Goal: Task Accomplishment & Management: Manage account settings

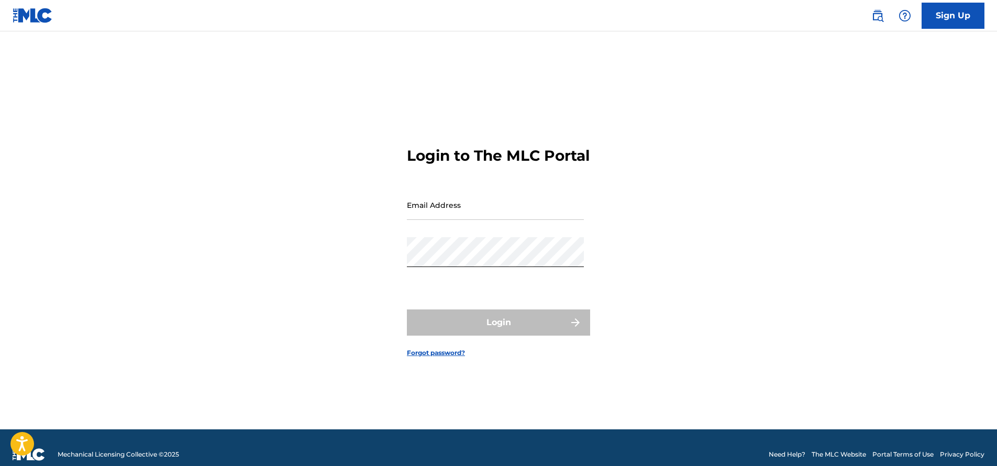
click at [433, 220] on input "Email Address" at bounding box center [495, 205] width 177 height 30
click at [424, 220] on input "Email Address" at bounding box center [495, 205] width 177 height 30
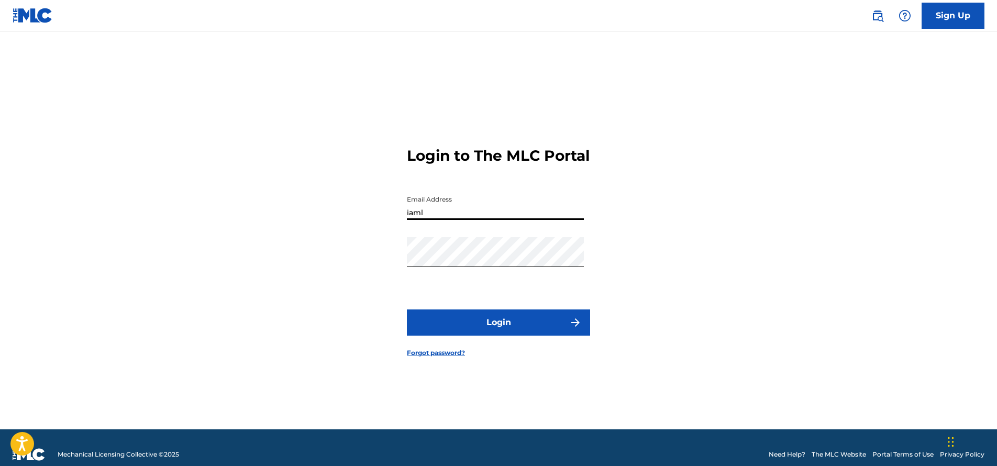
type input "[EMAIL_ADDRESS][DOMAIN_NAME]"
click at [489, 334] on button "Login" at bounding box center [498, 322] width 183 height 26
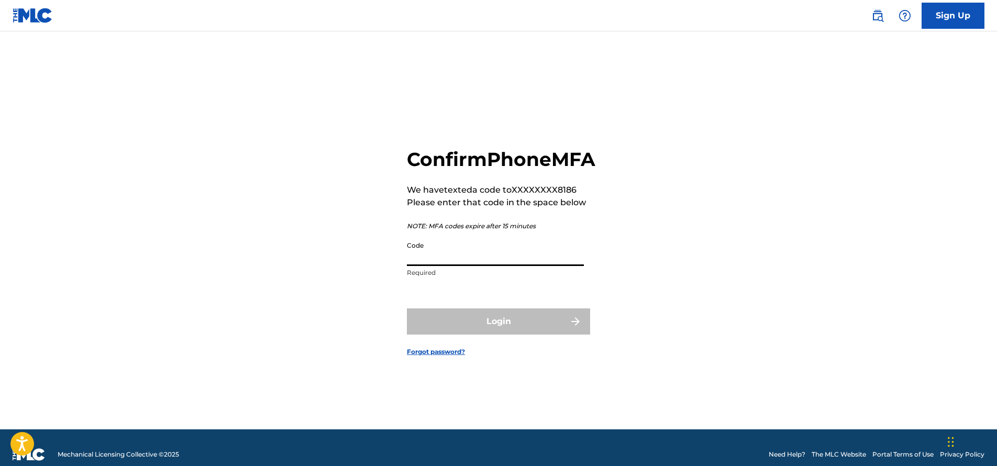
click at [447, 266] on input "Code" at bounding box center [495, 251] width 177 height 30
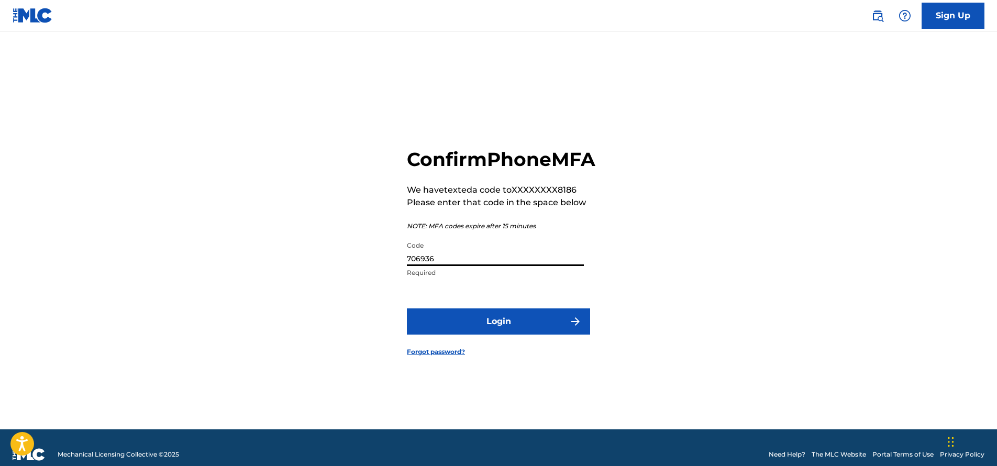
type input "706936"
click at [516, 328] on button "Login" at bounding box center [498, 321] width 183 height 26
